Goal: Communication & Community: Answer question/provide support

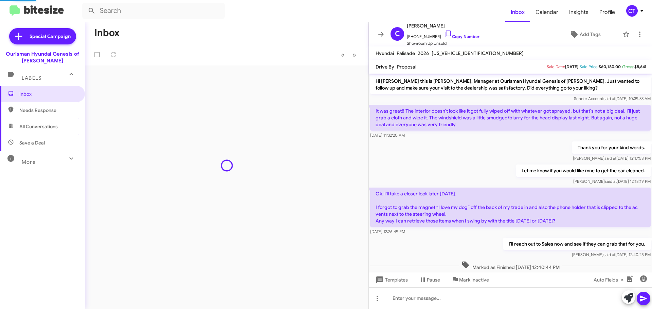
scroll to position [241, 0]
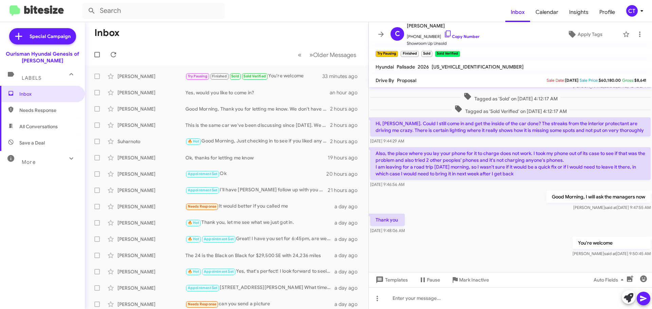
click at [642, 14] on icon at bounding box center [642, 11] width 8 height 8
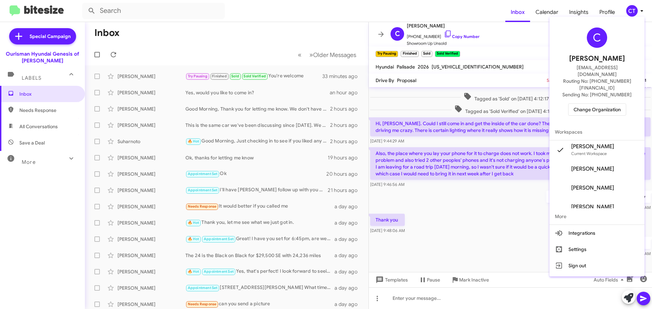
click at [605, 104] on span "Change Organization" at bounding box center [597, 110] width 47 height 12
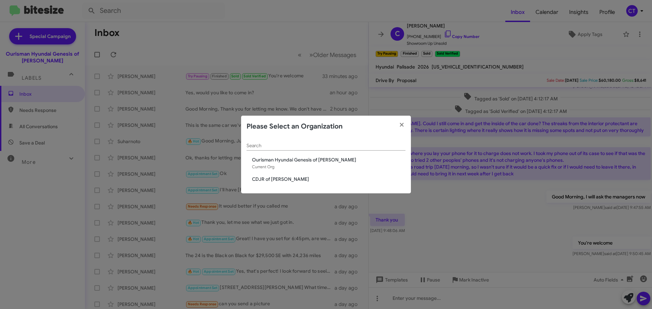
click at [276, 180] on span "CDJR of Bowie" at bounding box center [329, 179] width 154 height 7
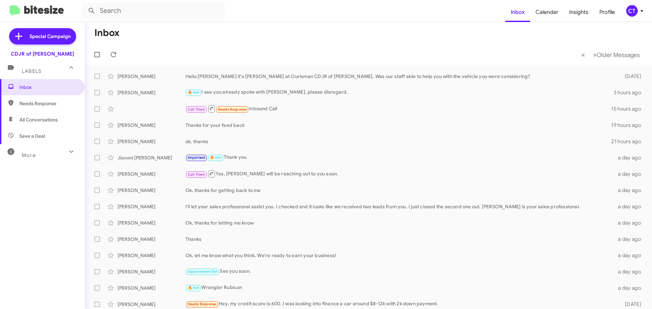
click at [640, 13] on icon at bounding box center [642, 11] width 8 height 8
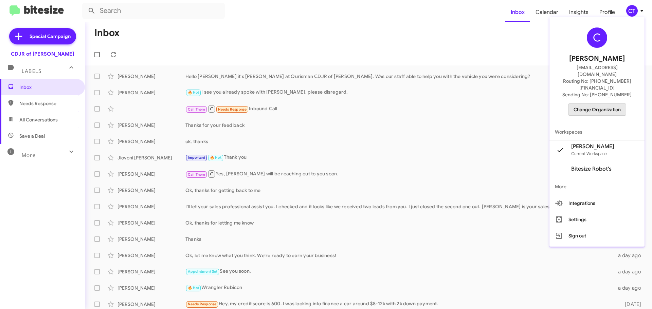
click at [594, 104] on span "Change Organization" at bounding box center [597, 110] width 47 height 12
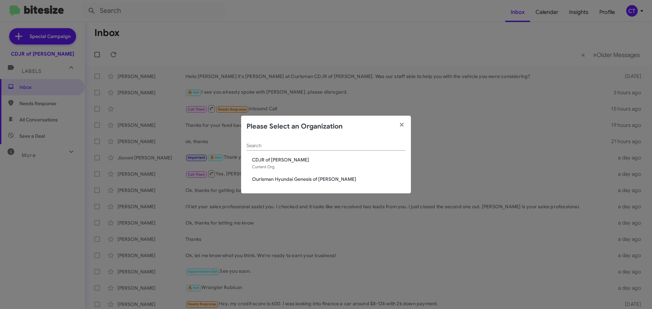
click at [272, 180] on span "Ourisman Hyundai Genesis of [PERSON_NAME]" at bounding box center [329, 179] width 154 height 7
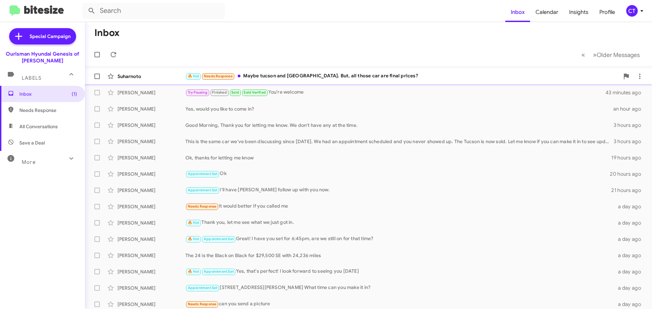
click at [290, 73] on div "🔥 Hot Needs Response Maybe tucson and santa fe. But, all those car are final pr…" at bounding box center [402, 76] width 434 height 8
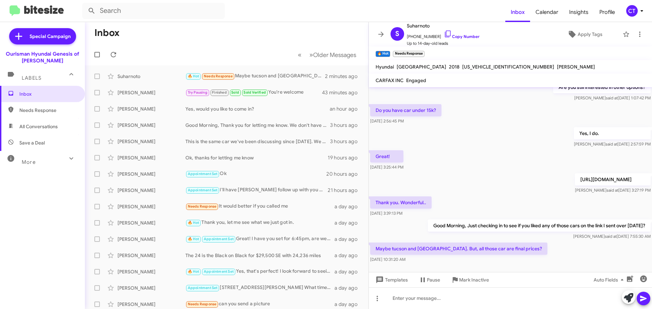
scroll to position [232, 0]
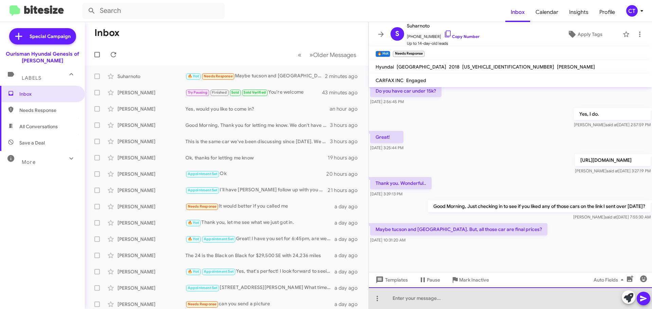
click at [432, 299] on div at bounding box center [510, 299] width 283 height 22
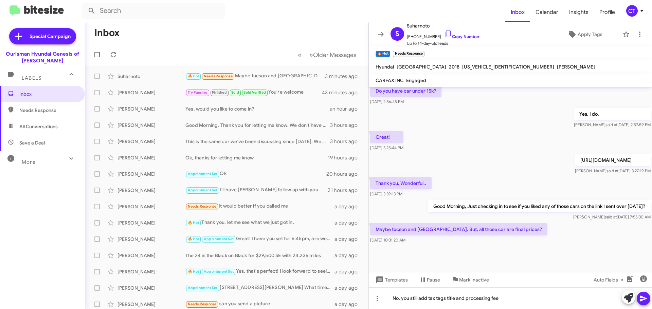
click at [646, 298] on icon at bounding box center [644, 299] width 8 height 8
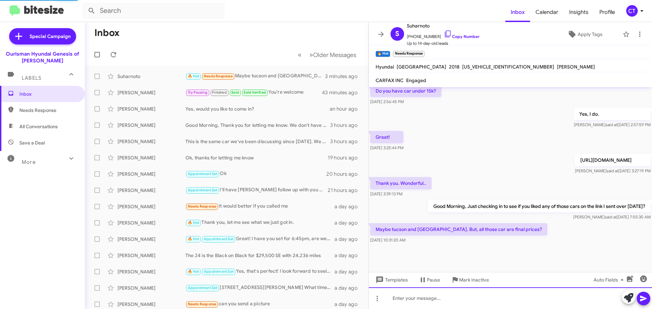
scroll to position [0, 0]
